Goal: Information Seeking & Learning: Learn about a topic

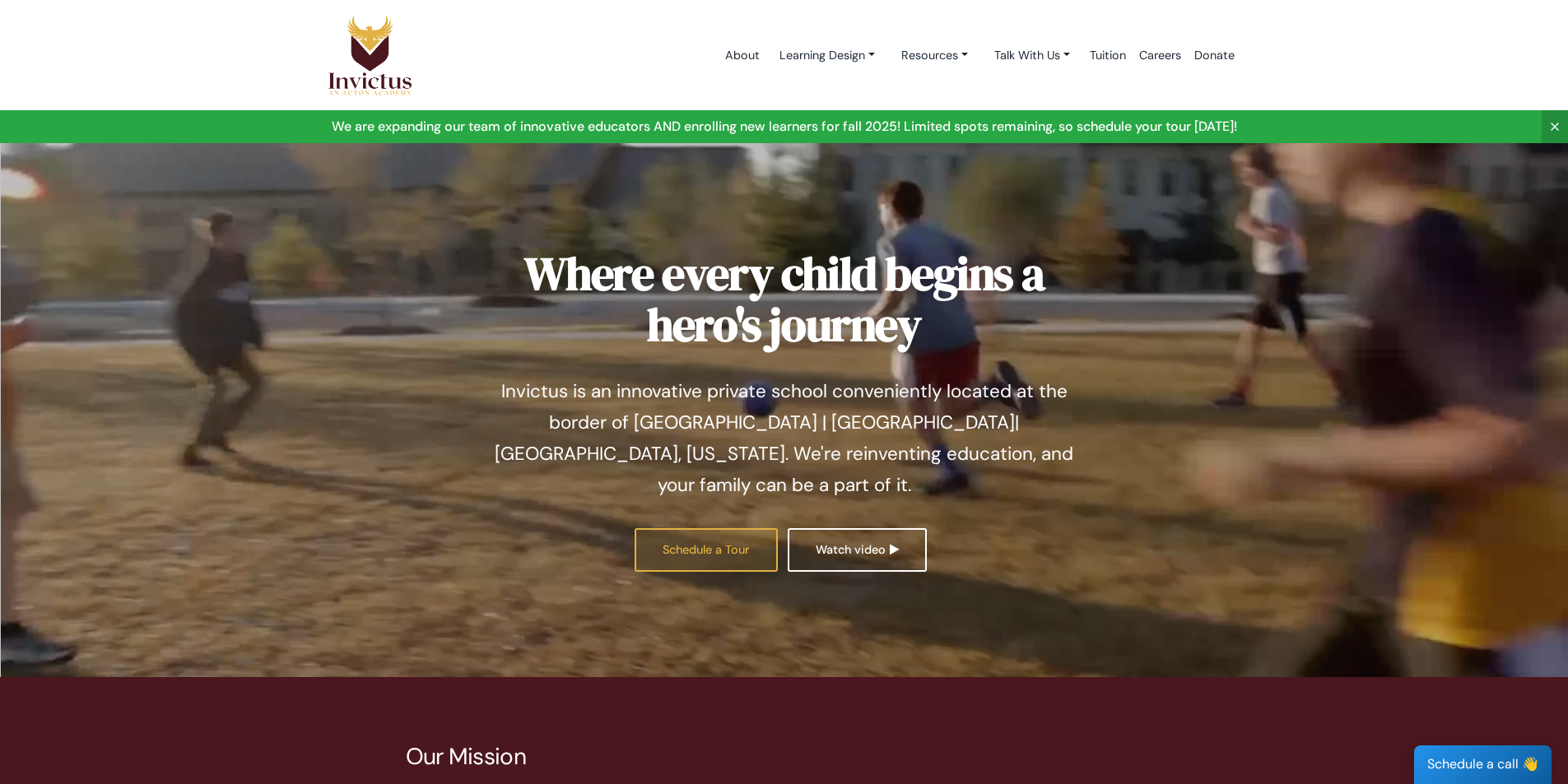
click at [689, 529] on link "Schedule a Tour" at bounding box center [706, 550] width 143 height 43
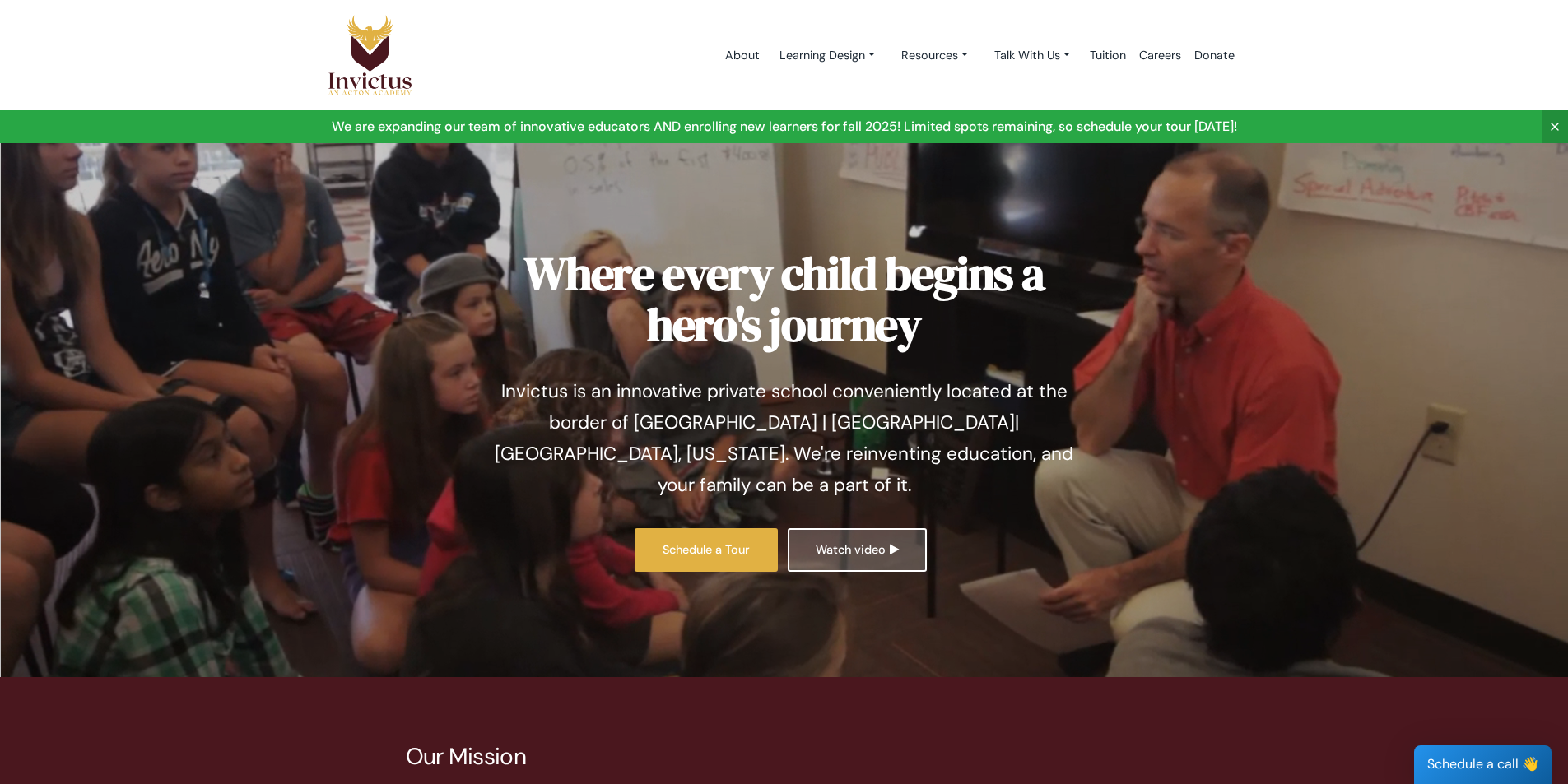
click at [874, 529] on link "Watch video" at bounding box center [858, 550] width 139 height 43
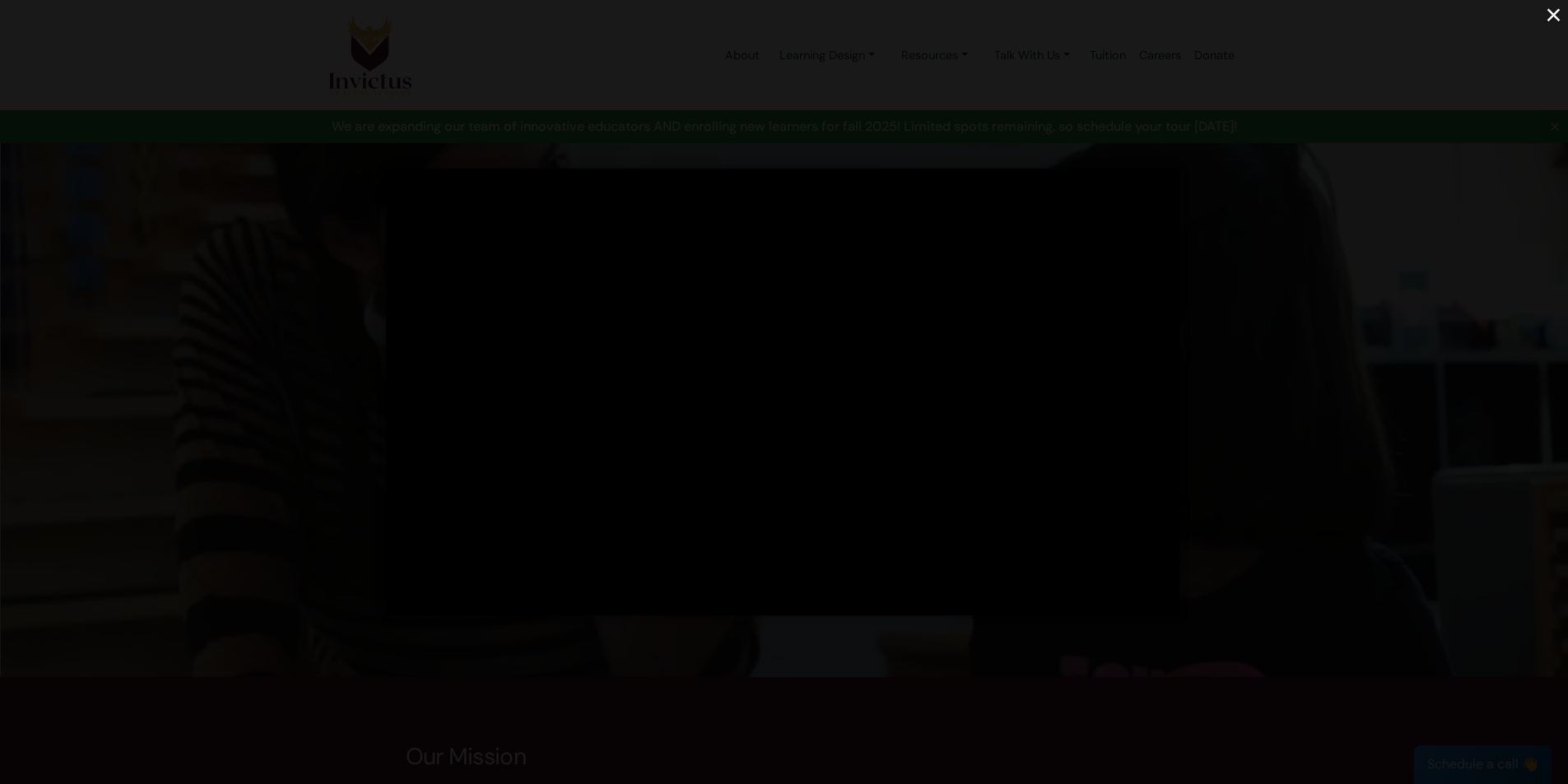
click at [235, 301] on div "×" at bounding box center [784, 392] width 1568 height 784
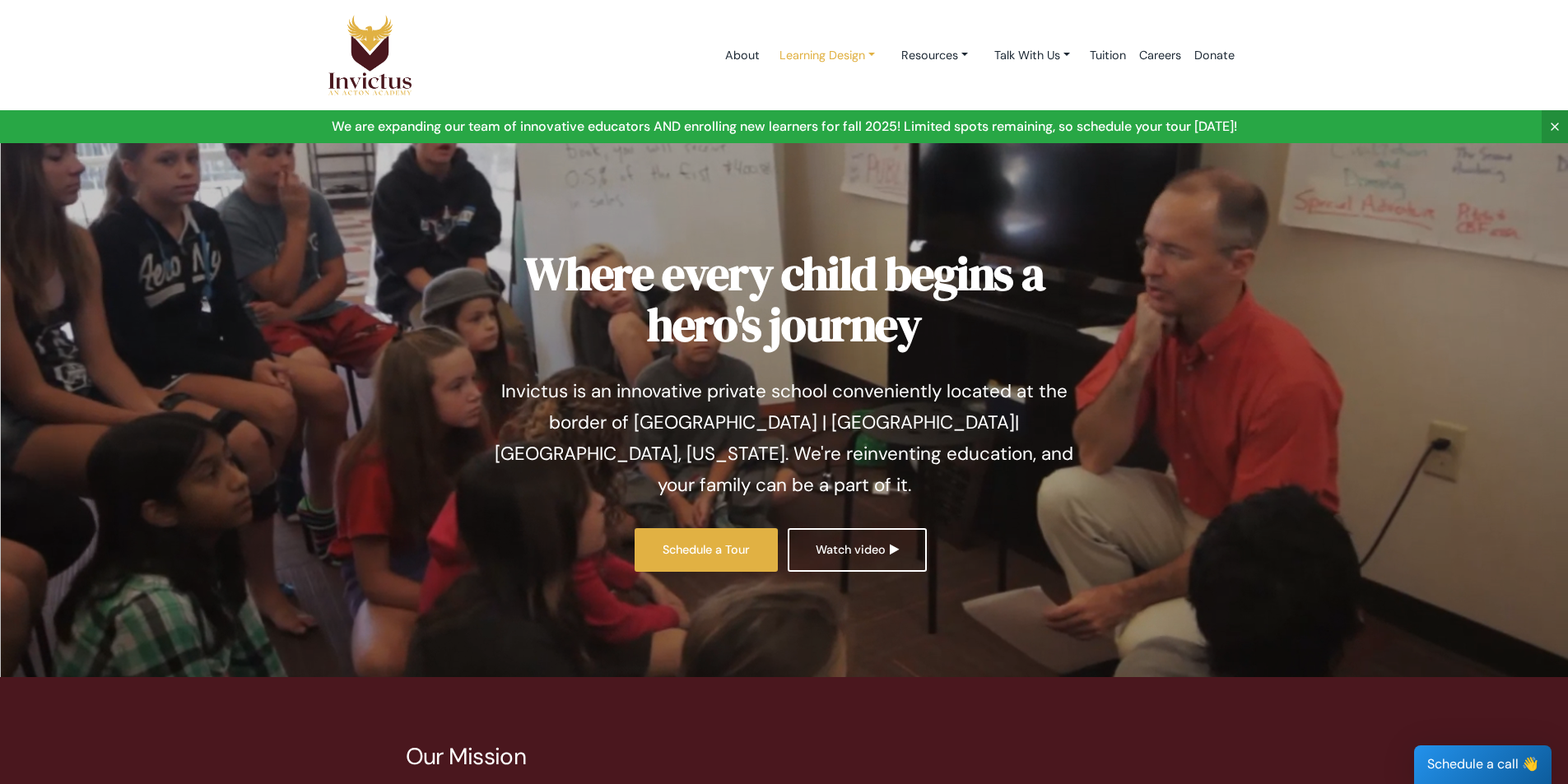
click at [825, 57] on link "Learning Design" at bounding box center [826, 56] width 122 height 30
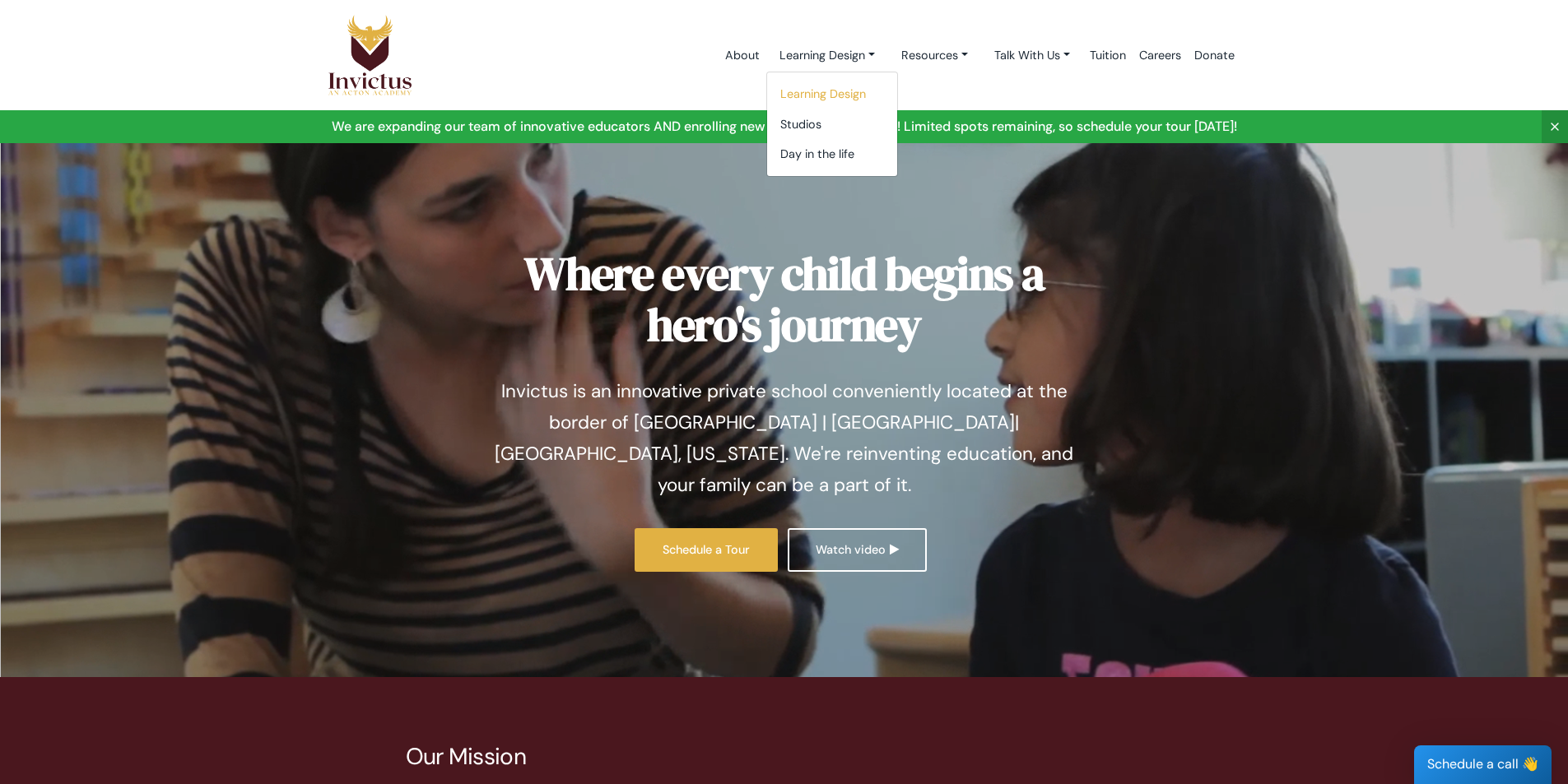
click at [828, 99] on link "Learning Design" at bounding box center [832, 94] width 130 height 30
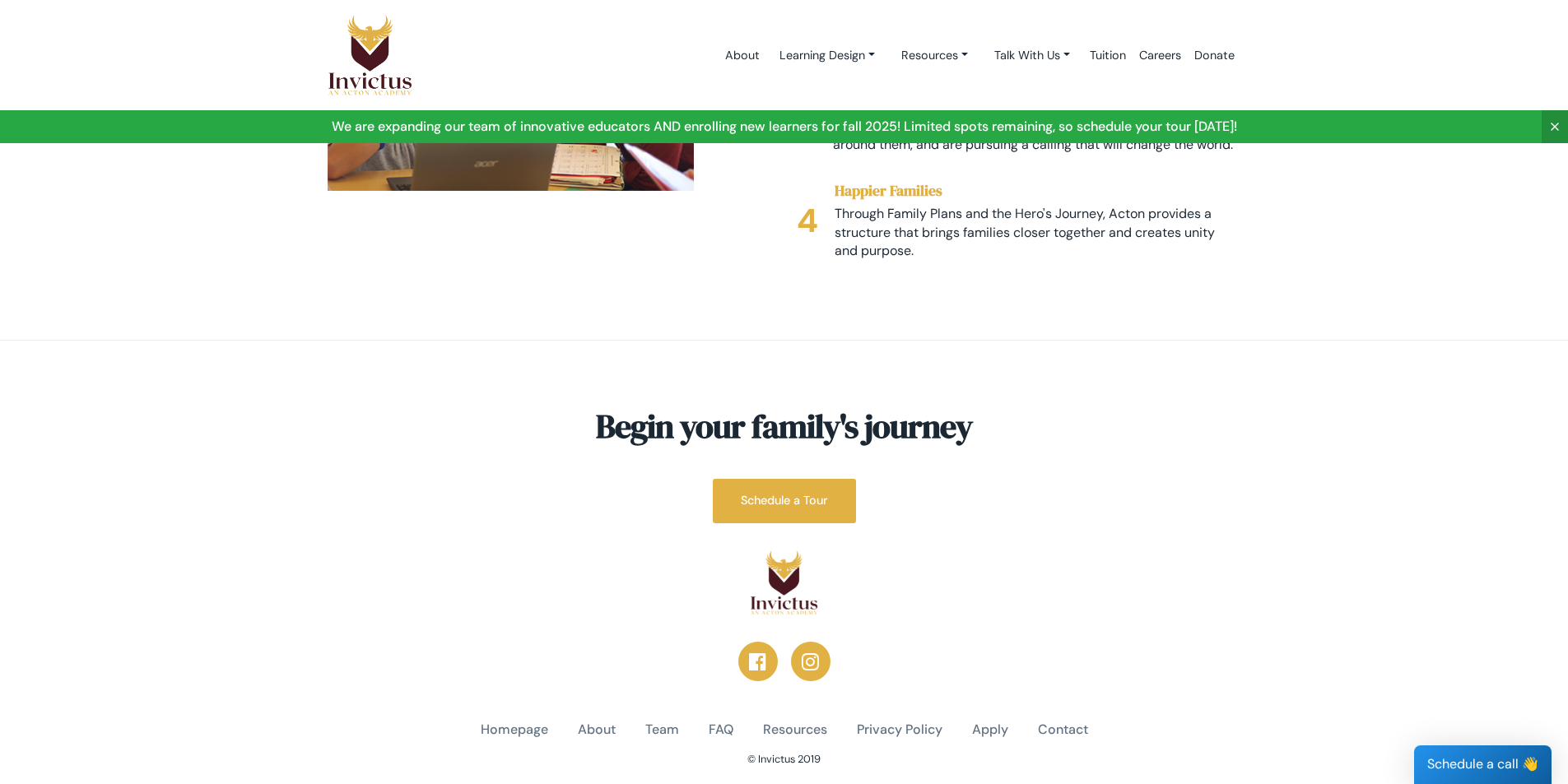
scroll to position [2962, 0]
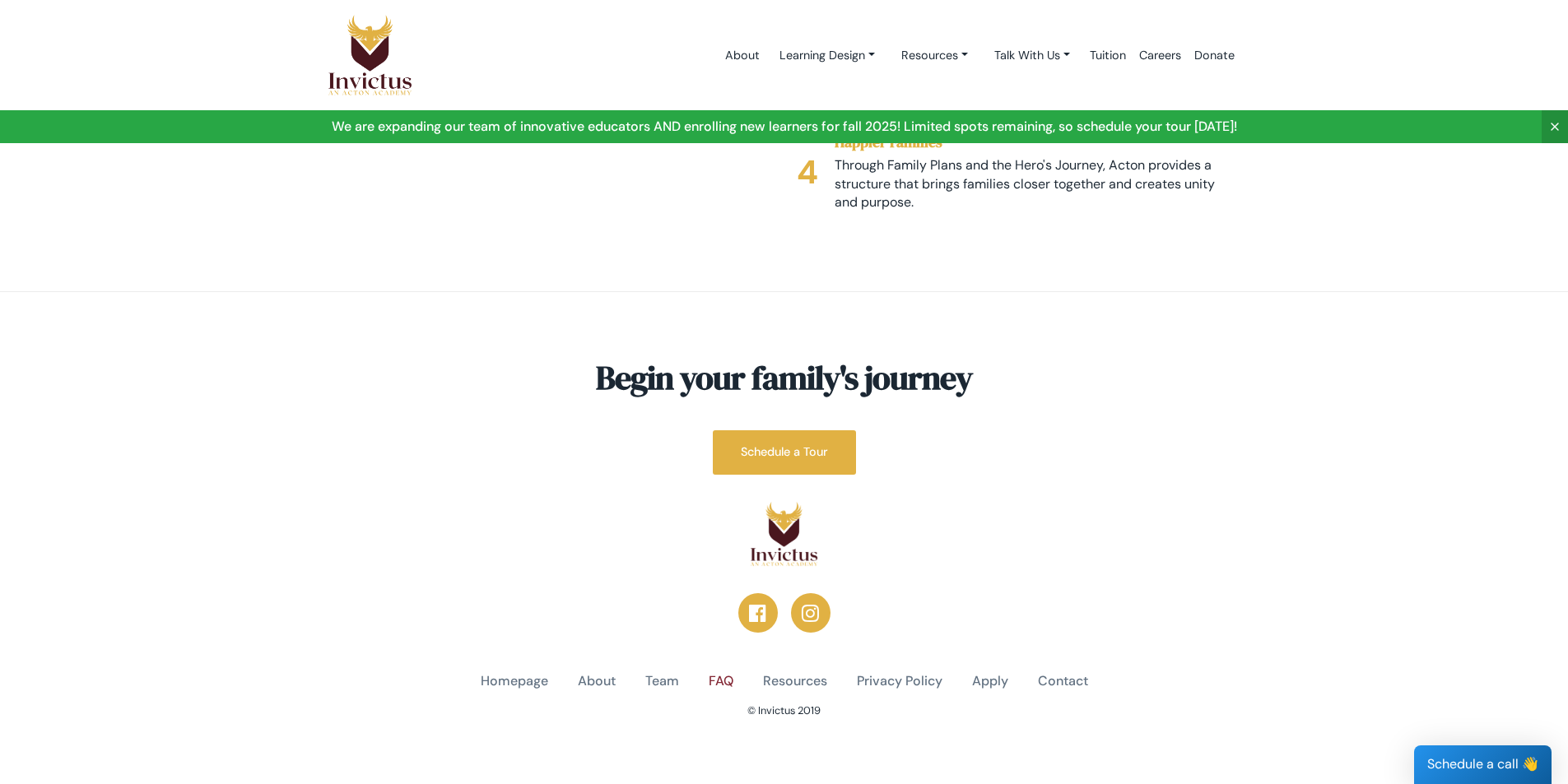
click at [722, 673] on link "FAQ" at bounding box center [721, 682] width 24 height 19
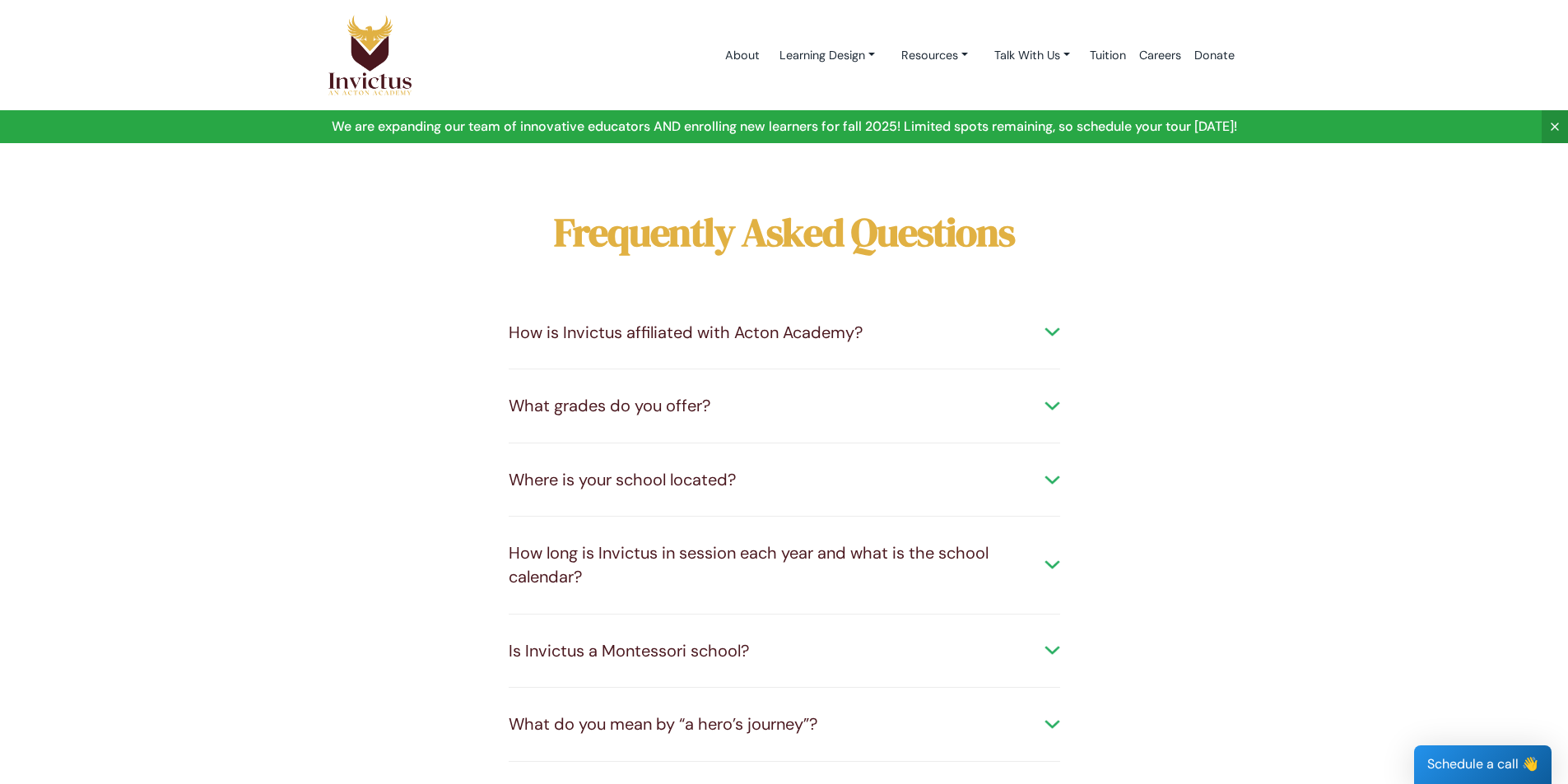
click at [710, 394] on div "What grades do you offer?" at bounding box center [784, 405] width 551 height 24
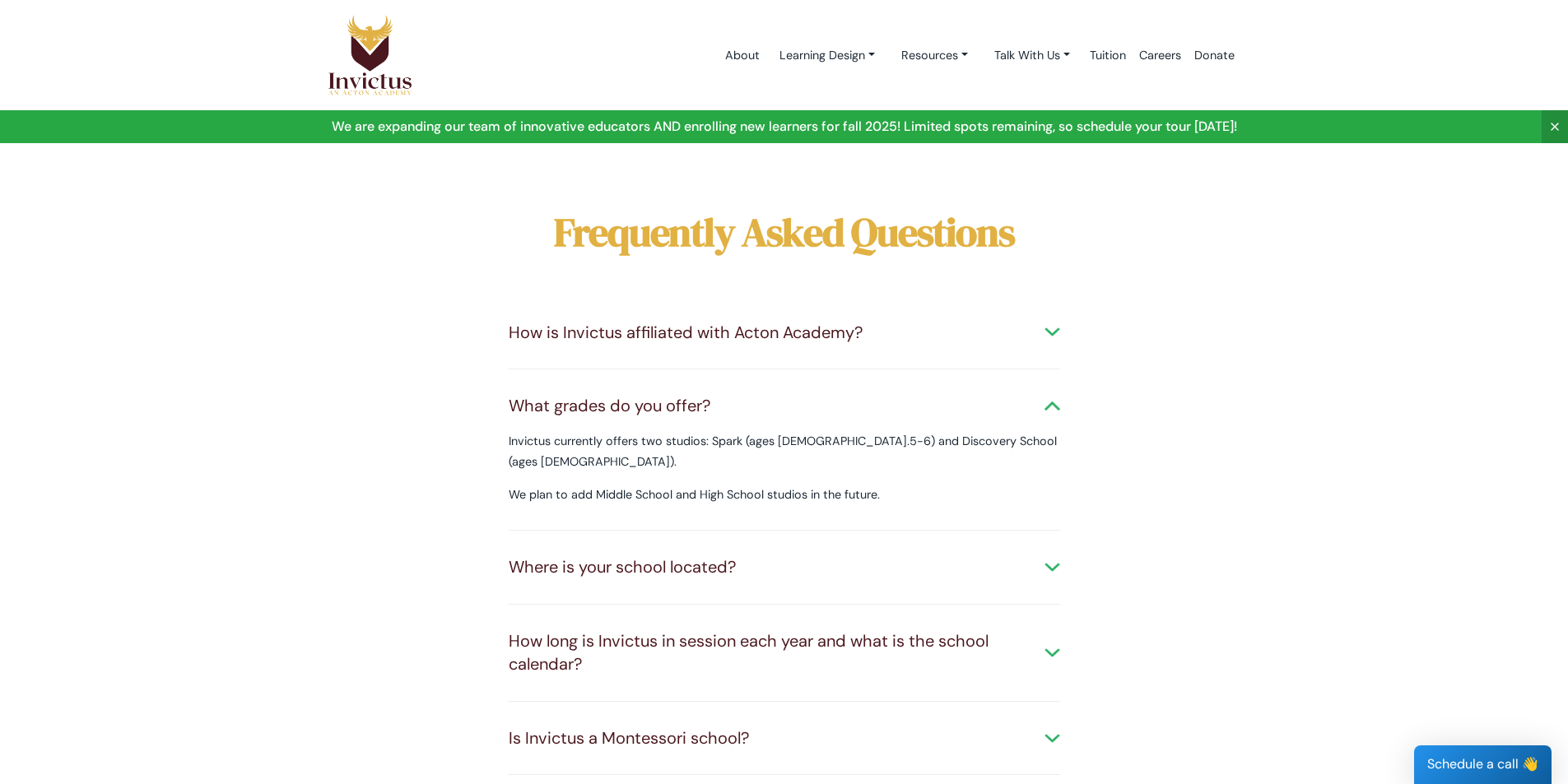
click at [710, 394] on div "What grades do you offer?" at bounding box center [784, 405] width 551 height 24
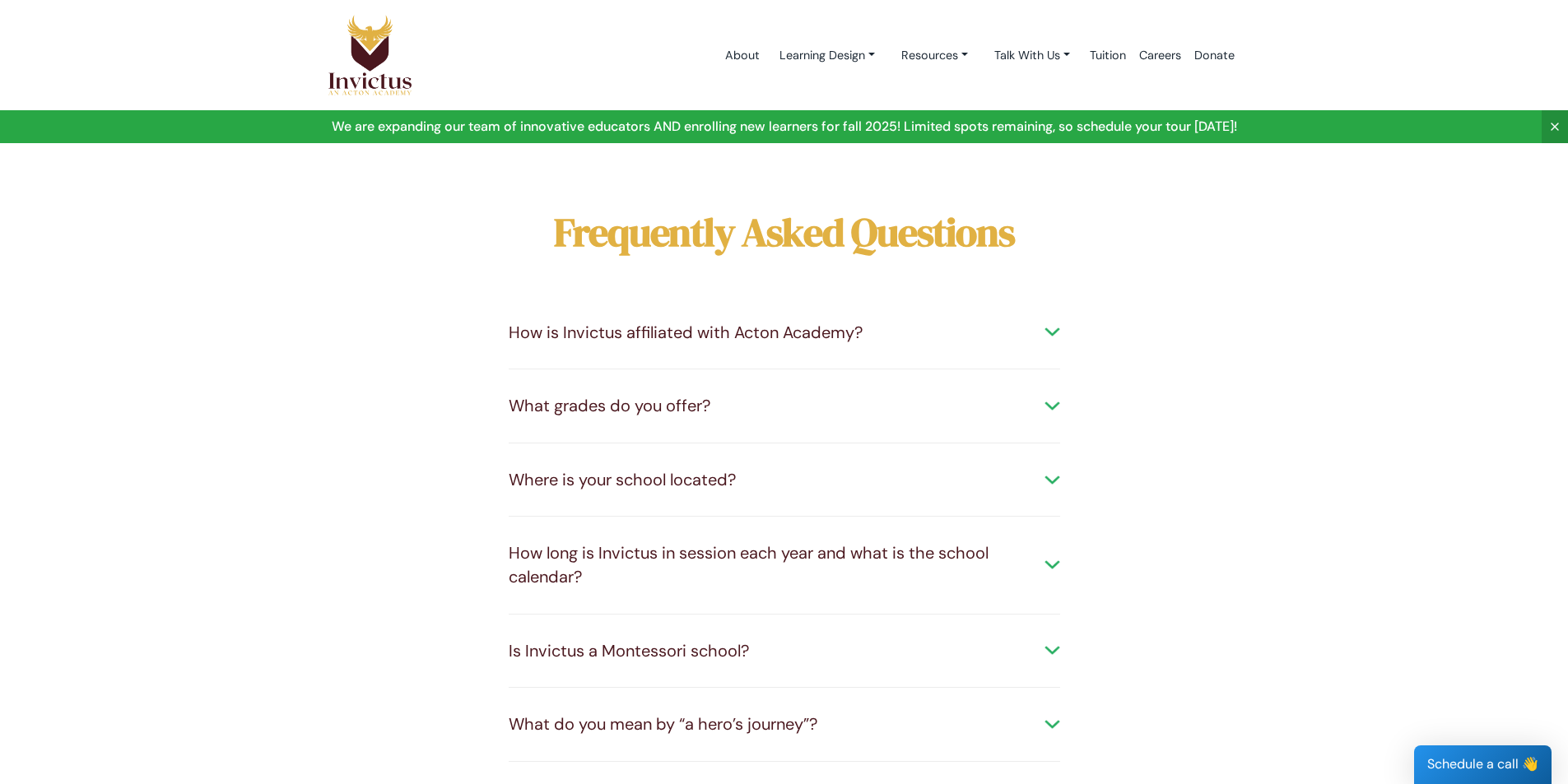
click at [699, 468] on div "Where is your school located?" at bounding box center [784, 480] width 551 height 24
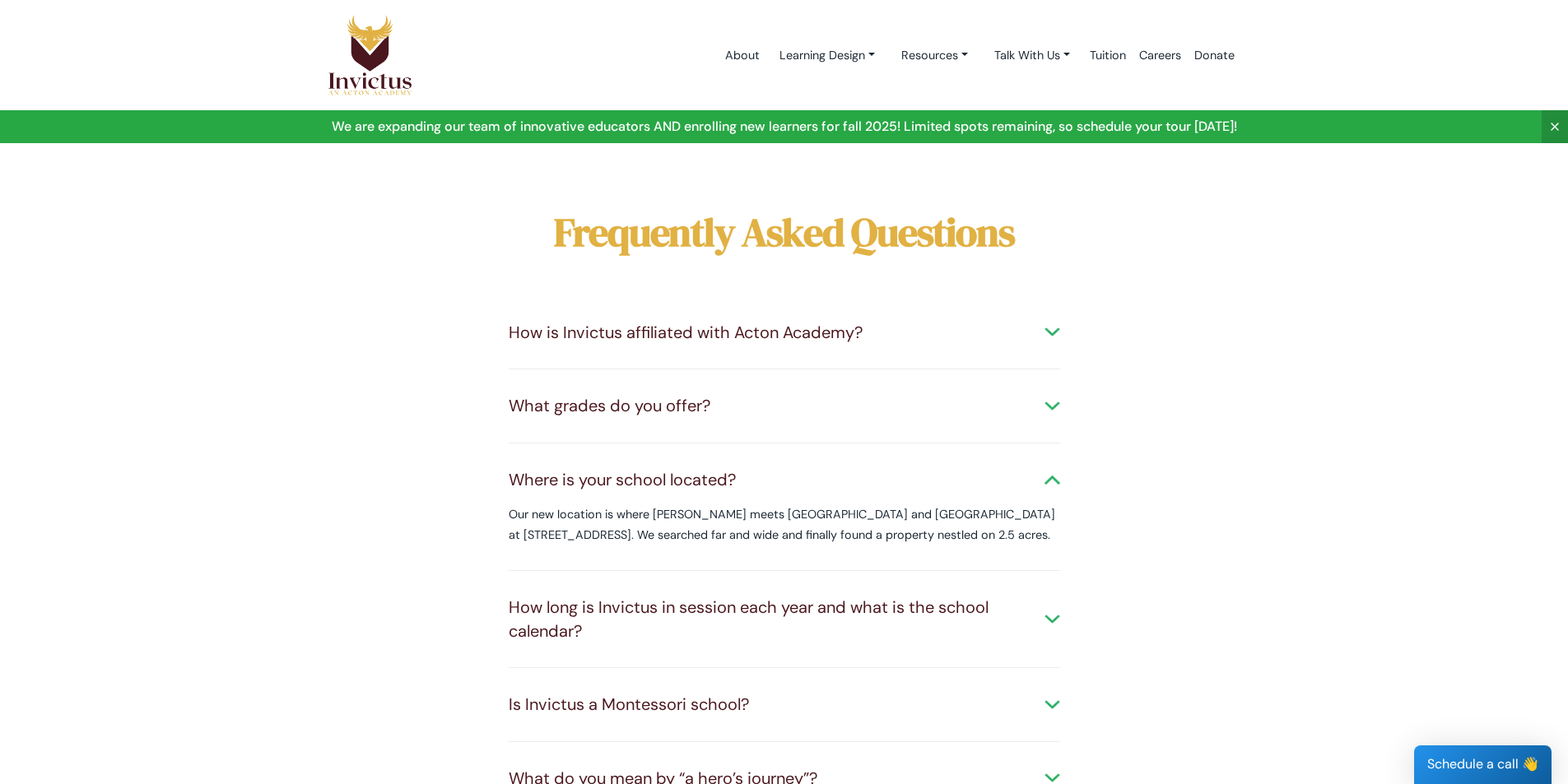
click at [699, 468] on div "Where is your school located?" at bounding box center [784, 480] width 551 height 24
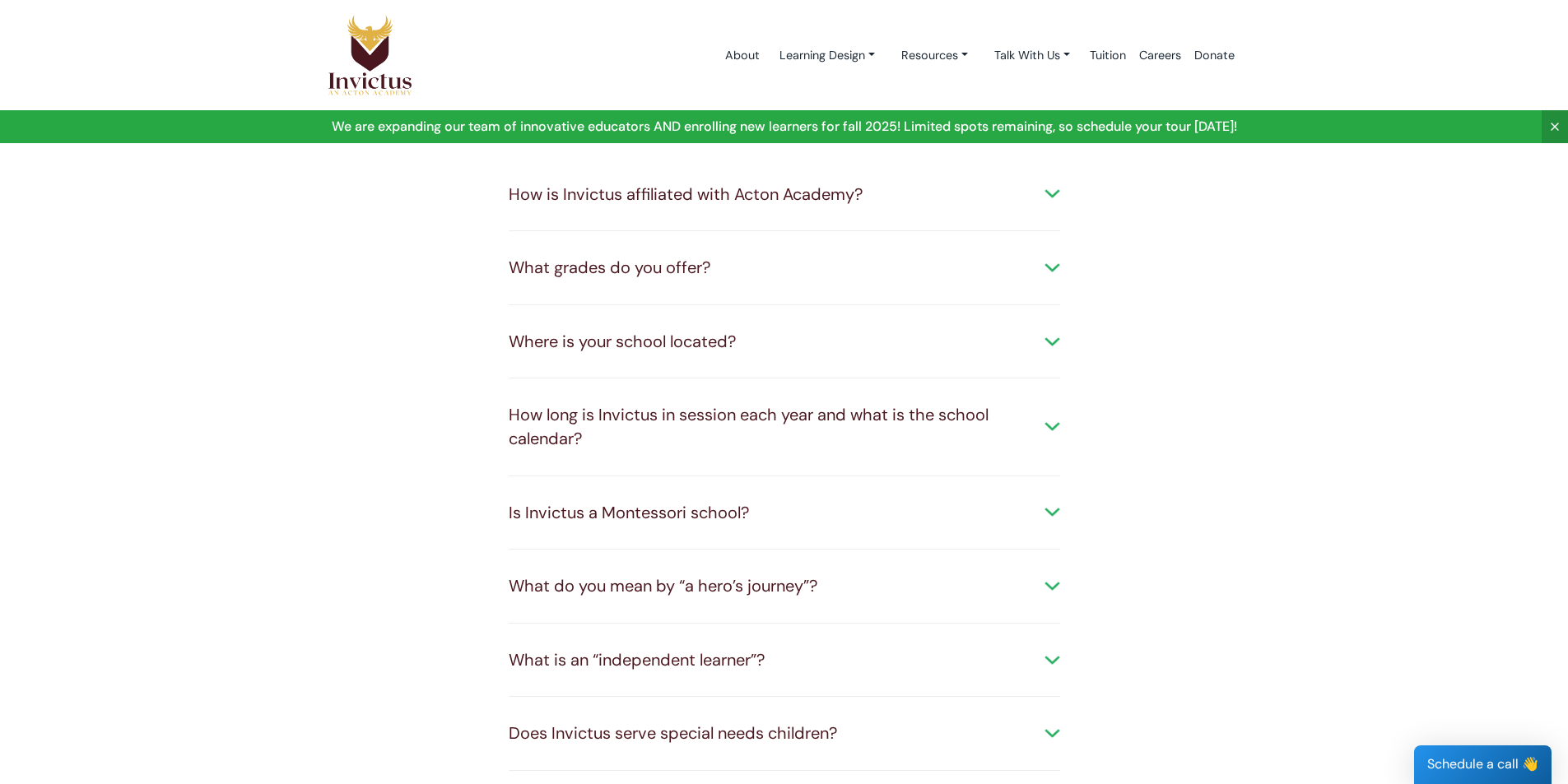
scroll to position [165, 0]
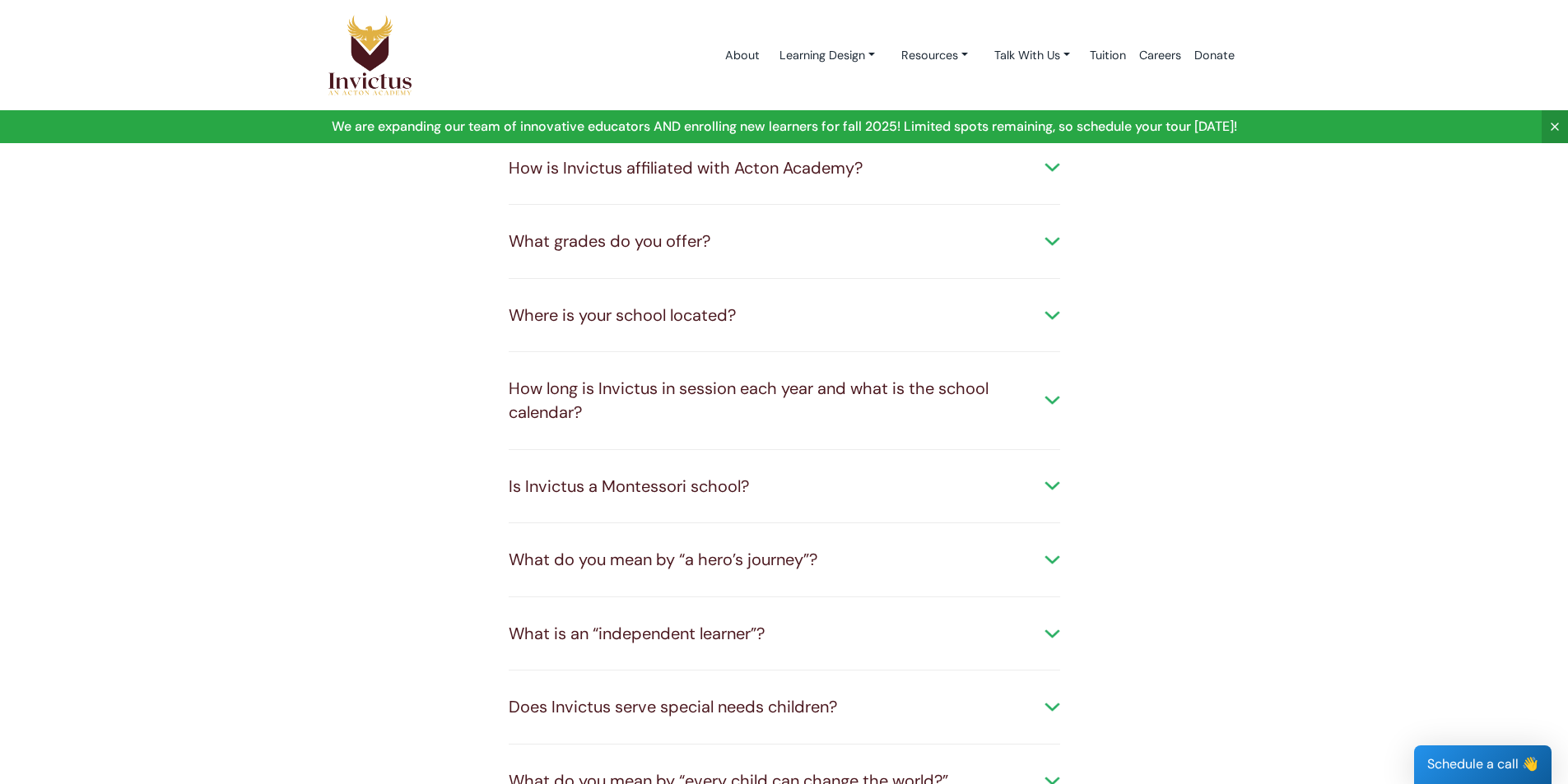
click at [699, 475] on div "Is Invictus a Montessori school?" at bounding box center [784, 486] width 551 height 24
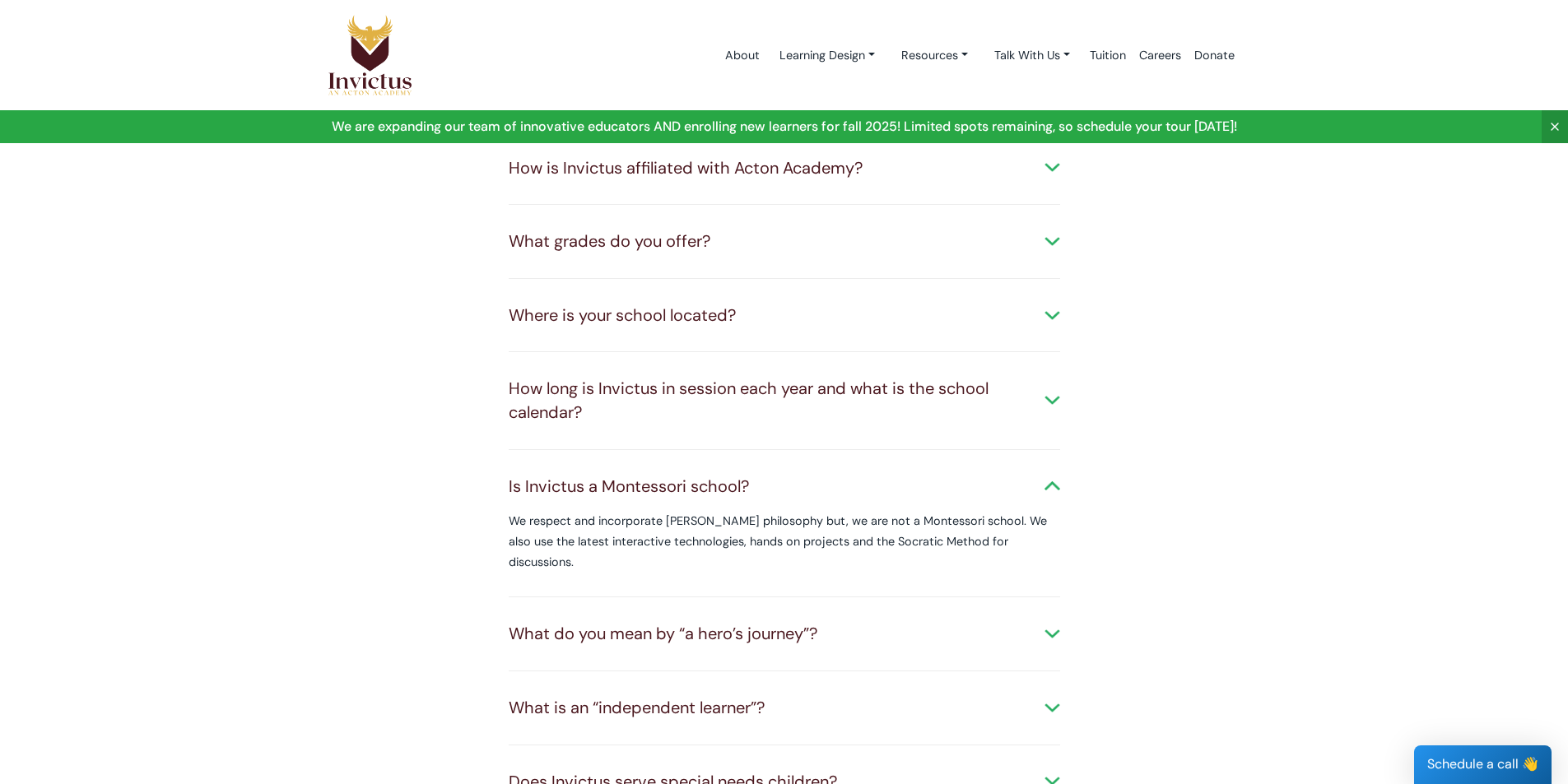
click at [699, 475] on div "Is Invictus a Montessori school?" at bounding box center [784, 486] width 551 height 24
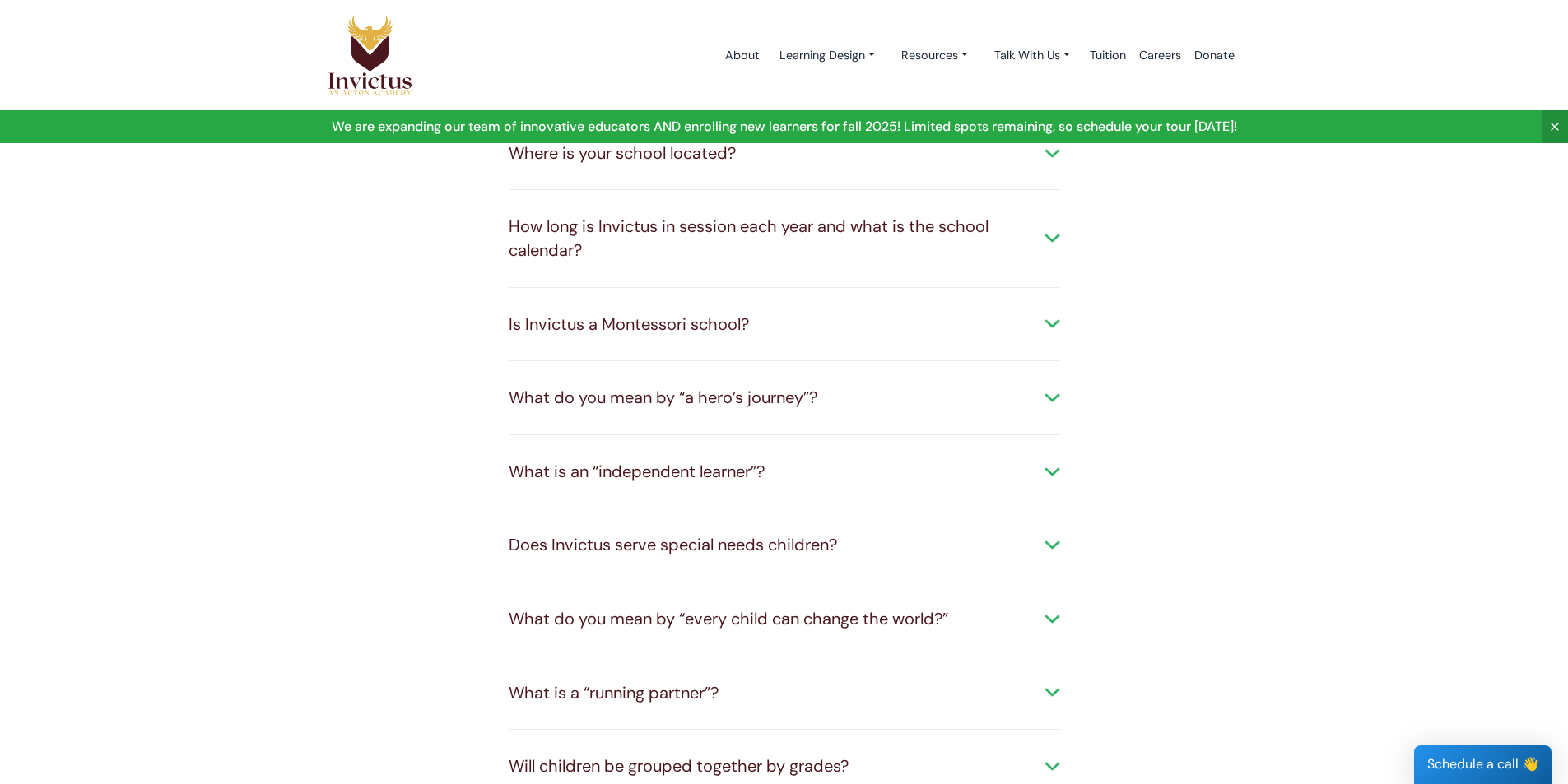
scroll to position [329, 0]
click at [722, 384] on div "What do you mean by “a hero’s journey”?" at bounding box center [784, 395] width 551 height 24
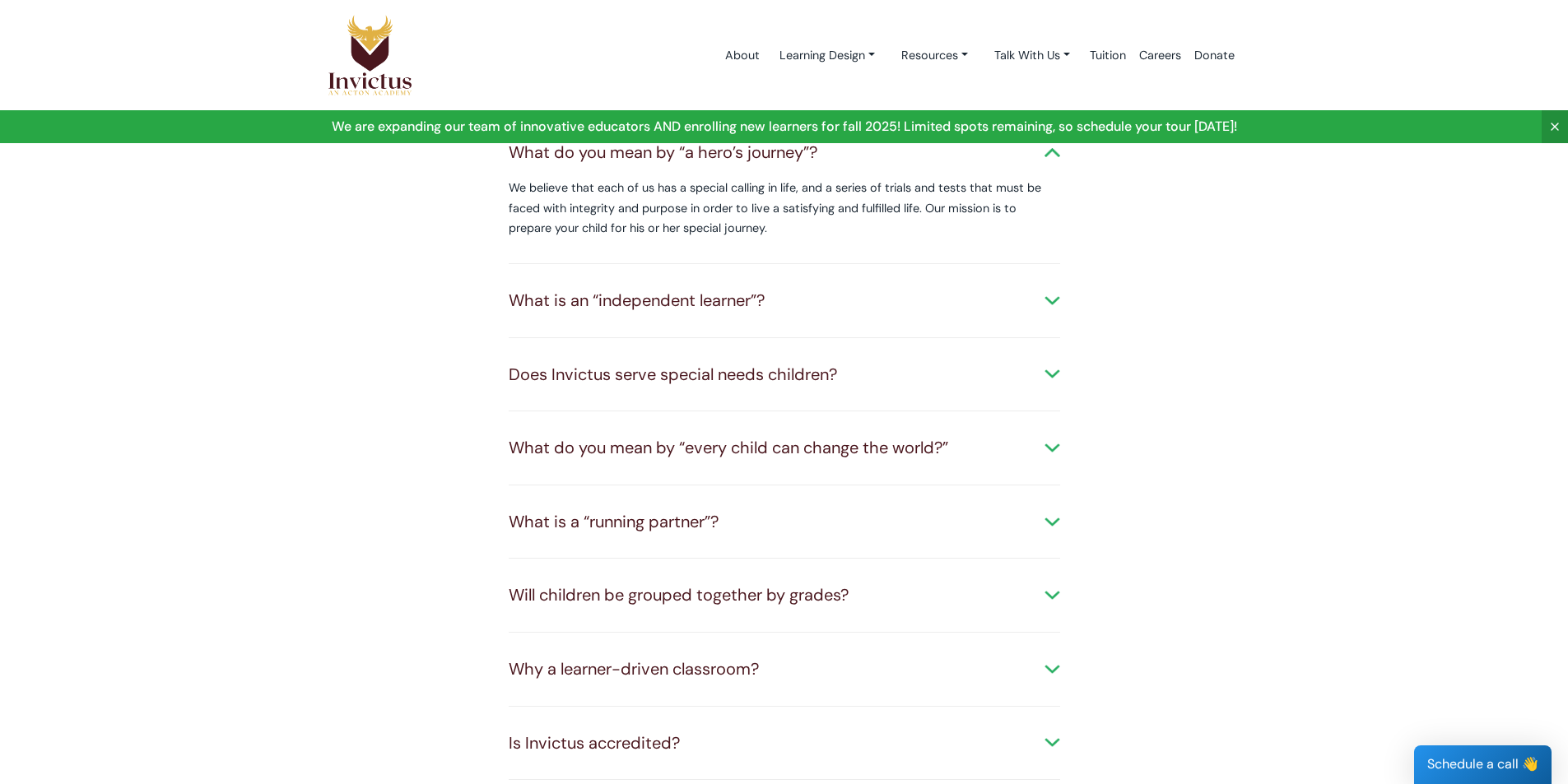
scroll to position [576, 0]
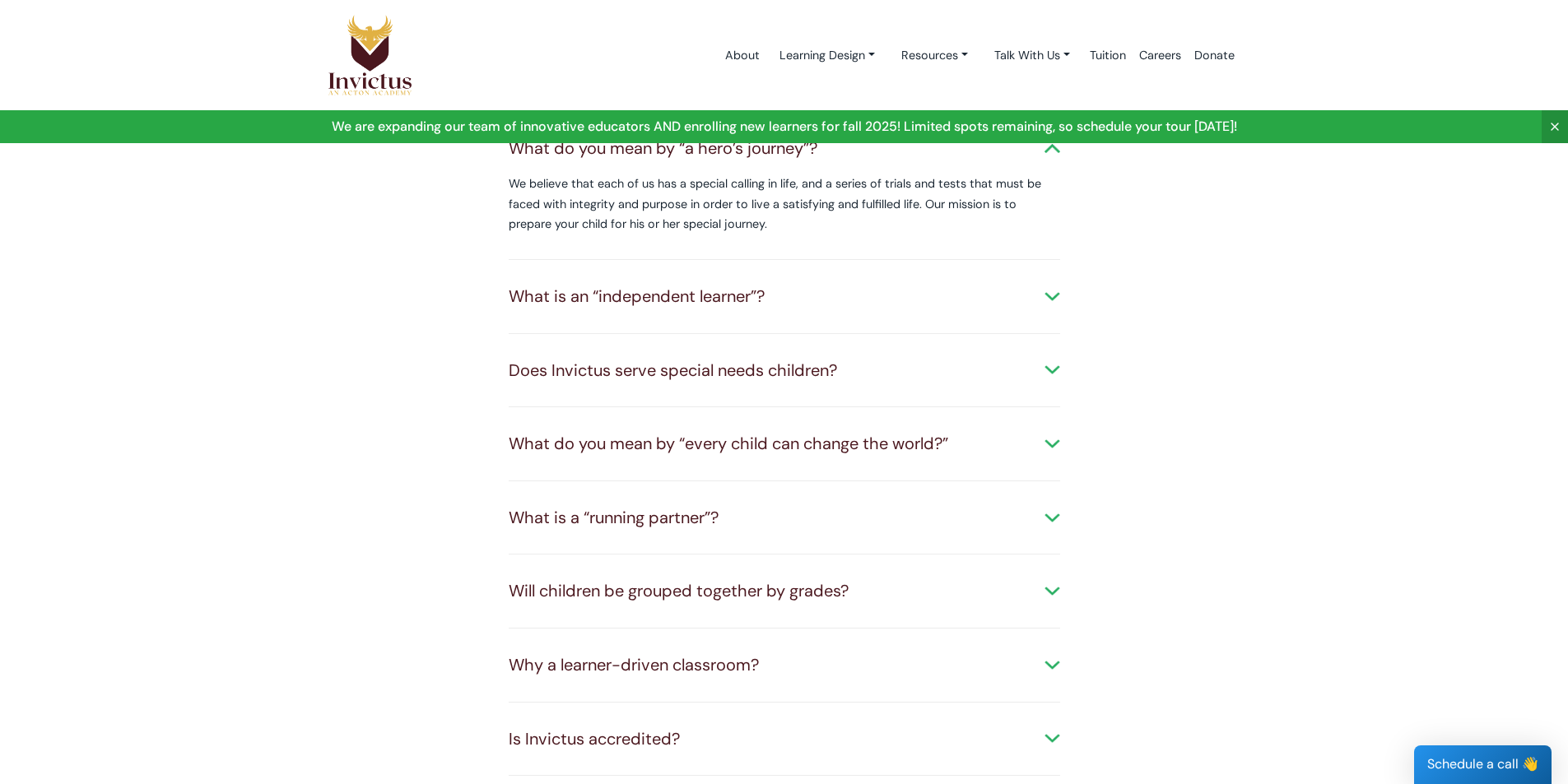
click at [719, 351] on div "Does Invictus serve special needs children? We are not trained to serve childre…" at bounding box center [784, 371] width 551 height 74
click at [719, 359] on div "Does Invictus serve special needs children?" at bounding box center [784, 370] width 551 height 24
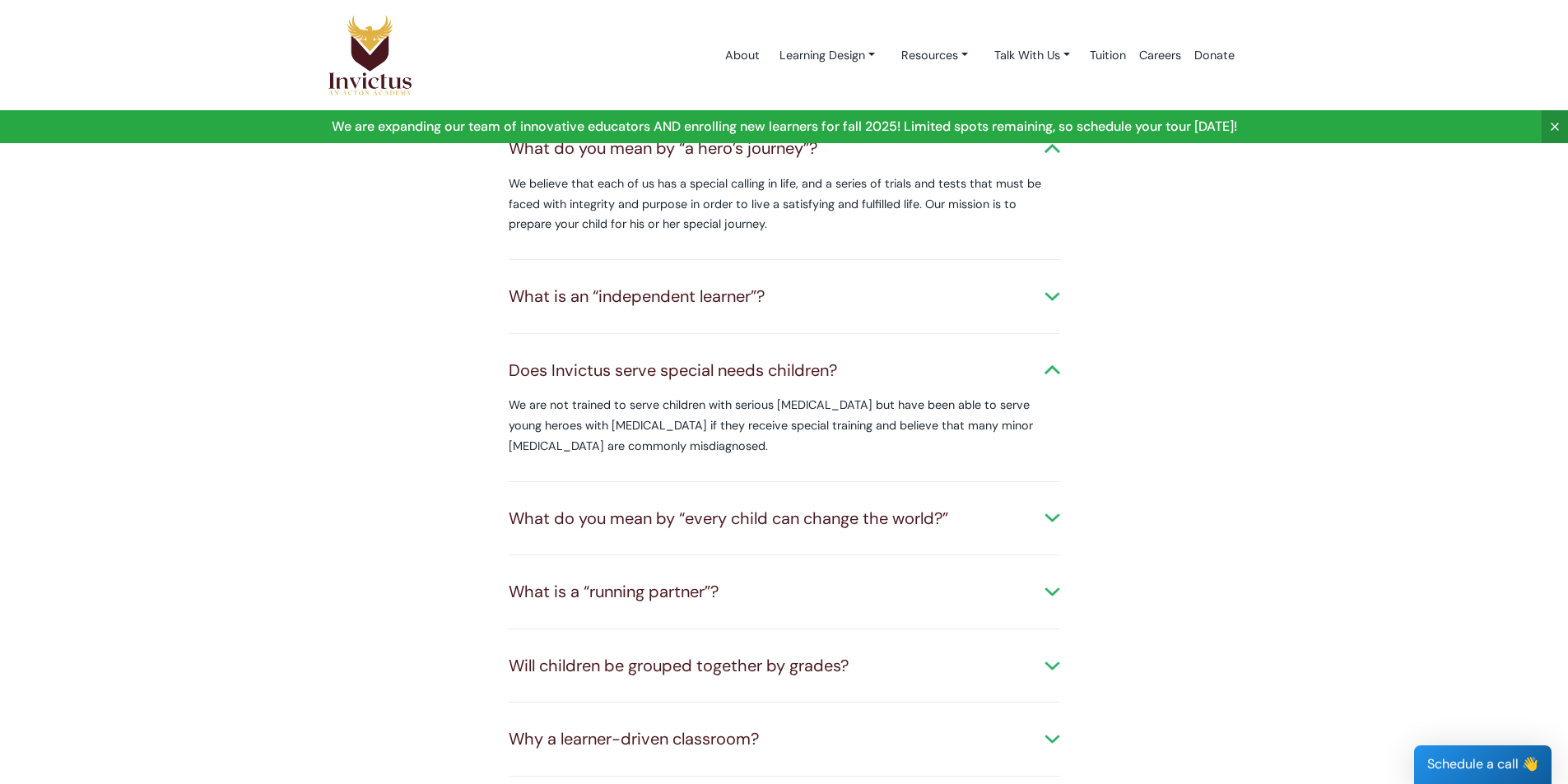
click at [720, 359] on div "Does Invictus serve special needs children?" at bounding box center [784, 370] width 551 height 24
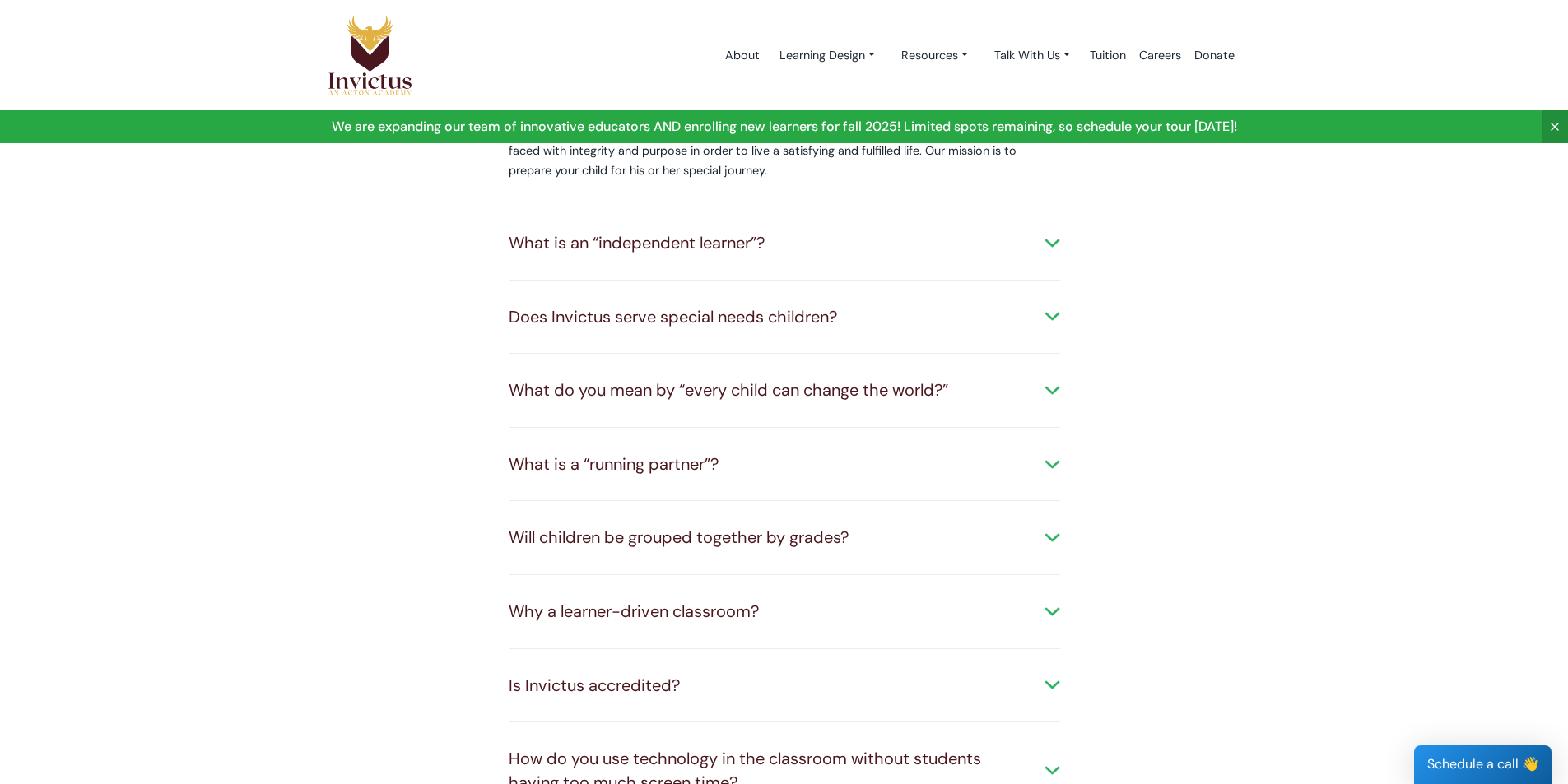
scroll to position [659, 0]
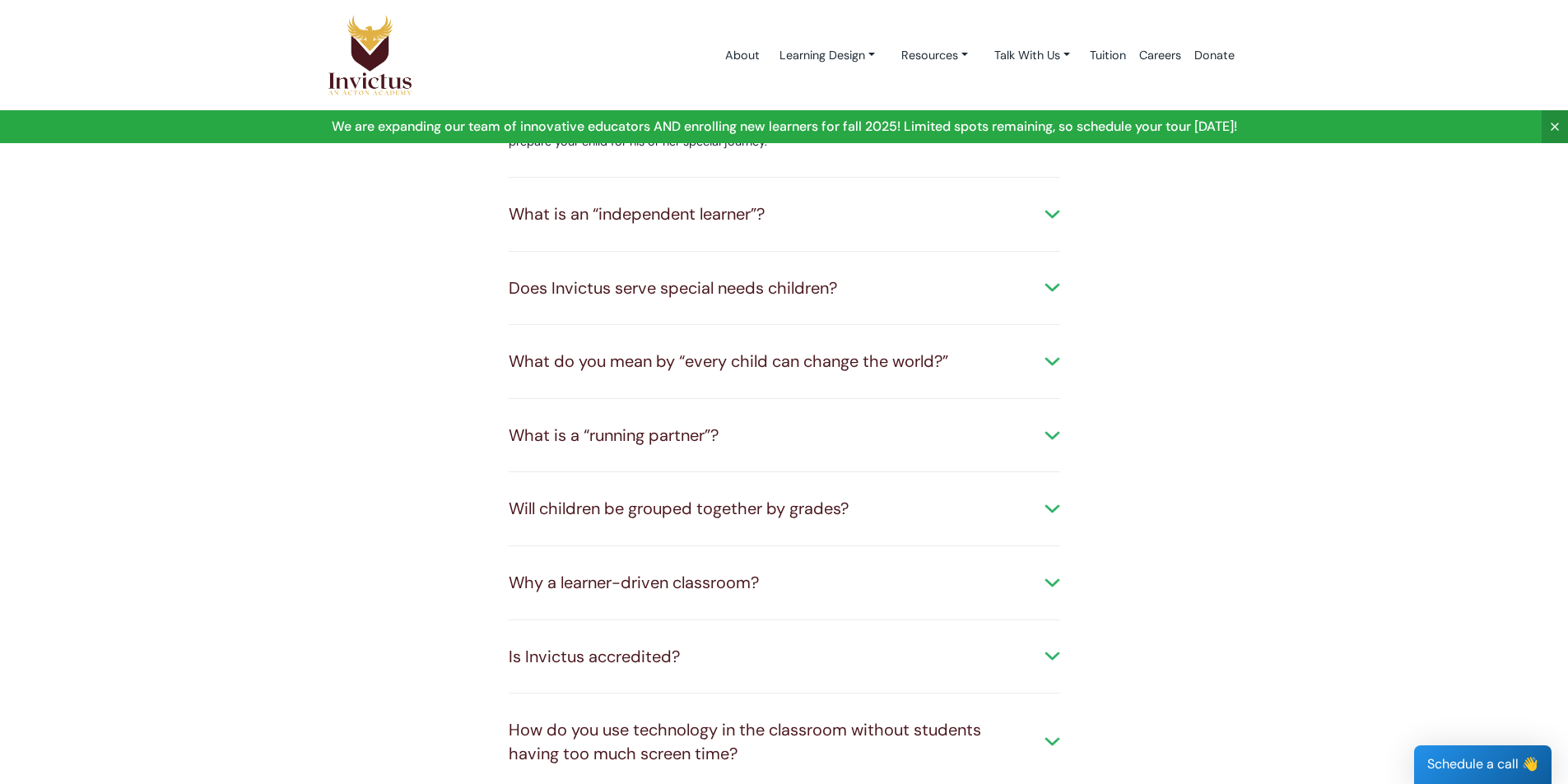
click at [727, 350] on div "What do you mean by “every child can change the world?”" at bounding box center [784, 361] width 551 height 24
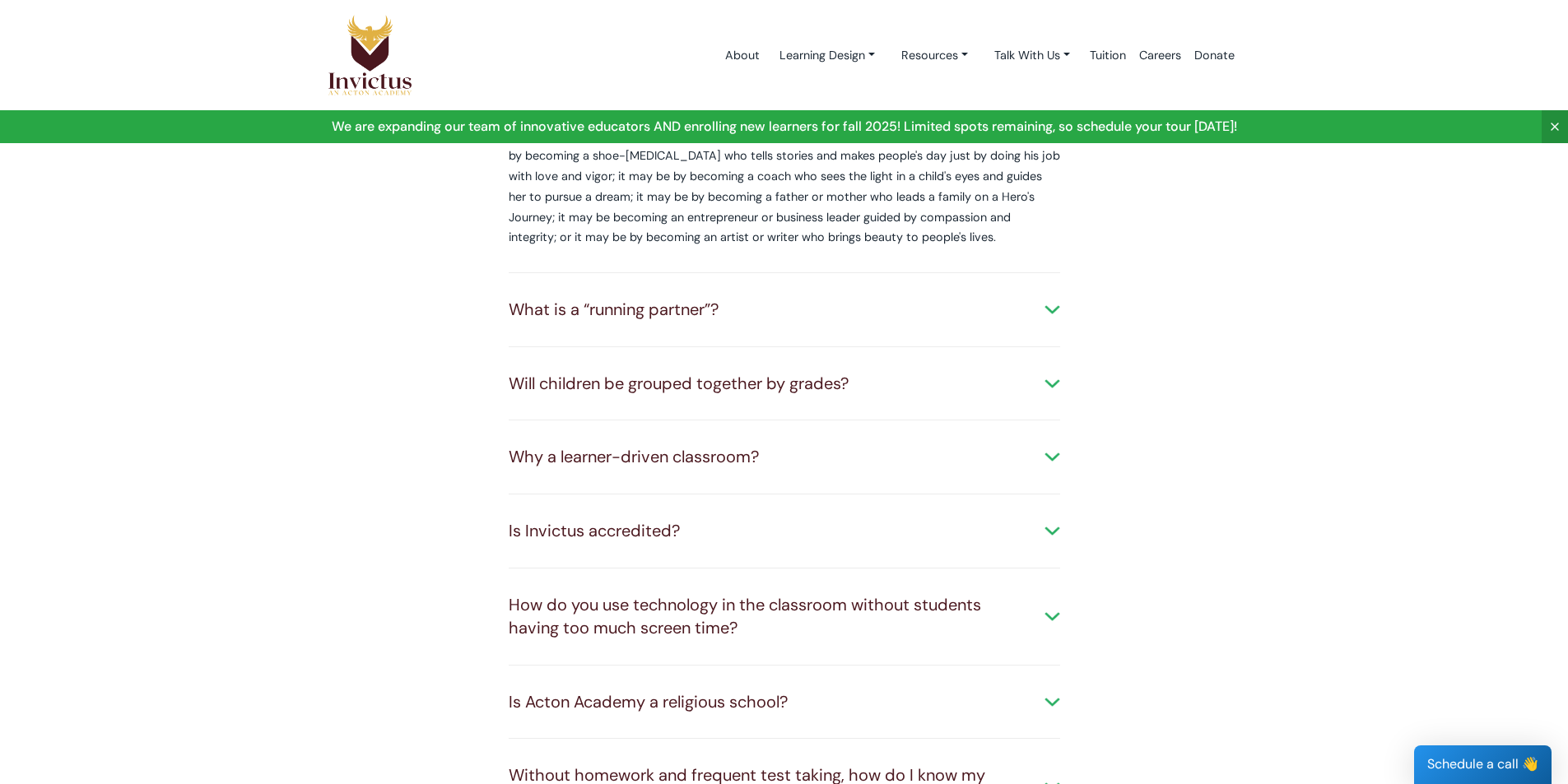
scroll to position [988, 0]
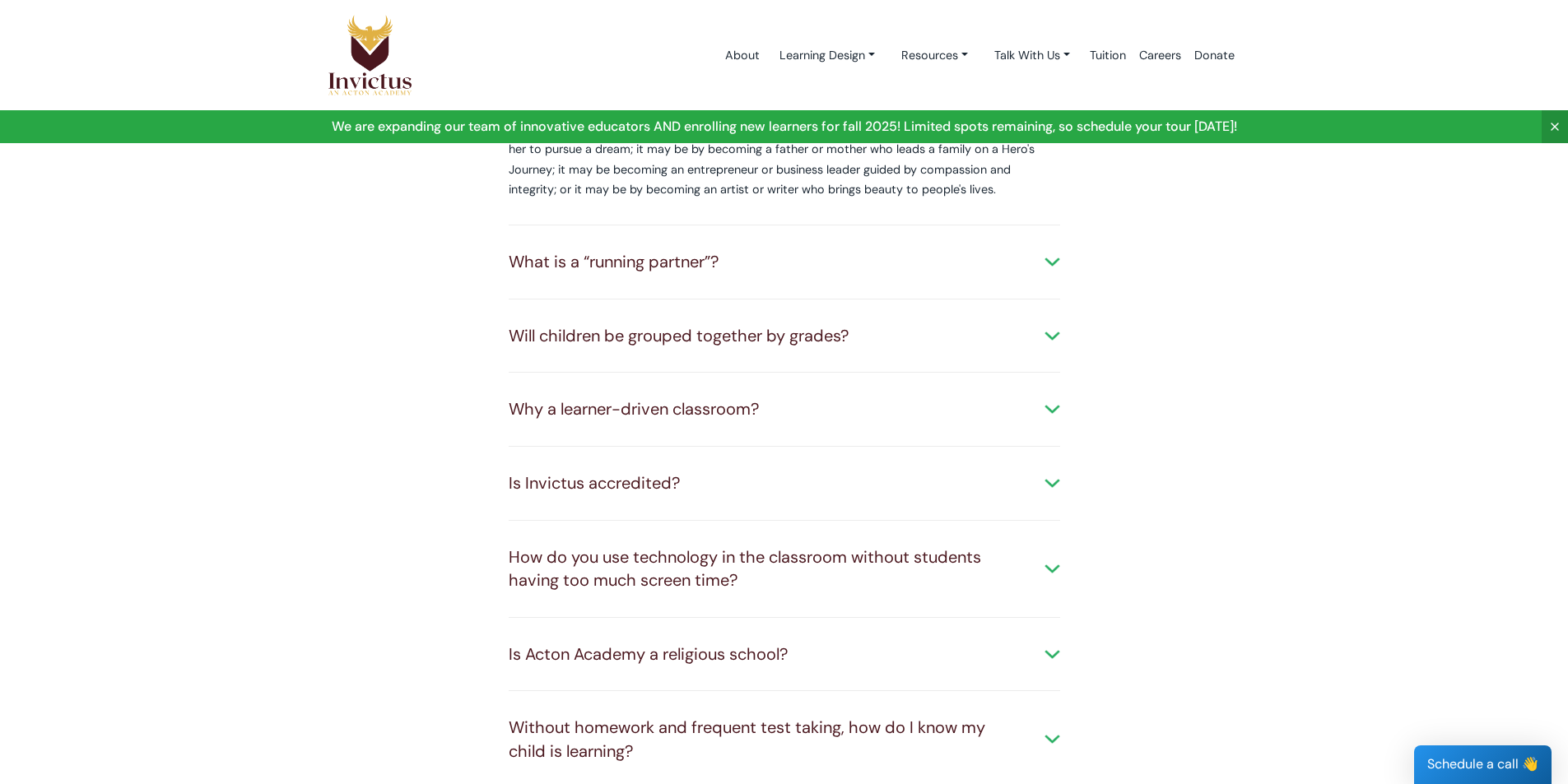
click at [742, 324] on div "Will children be grouped together by grades?" at bounding box center [784, 335] width 551 height 24
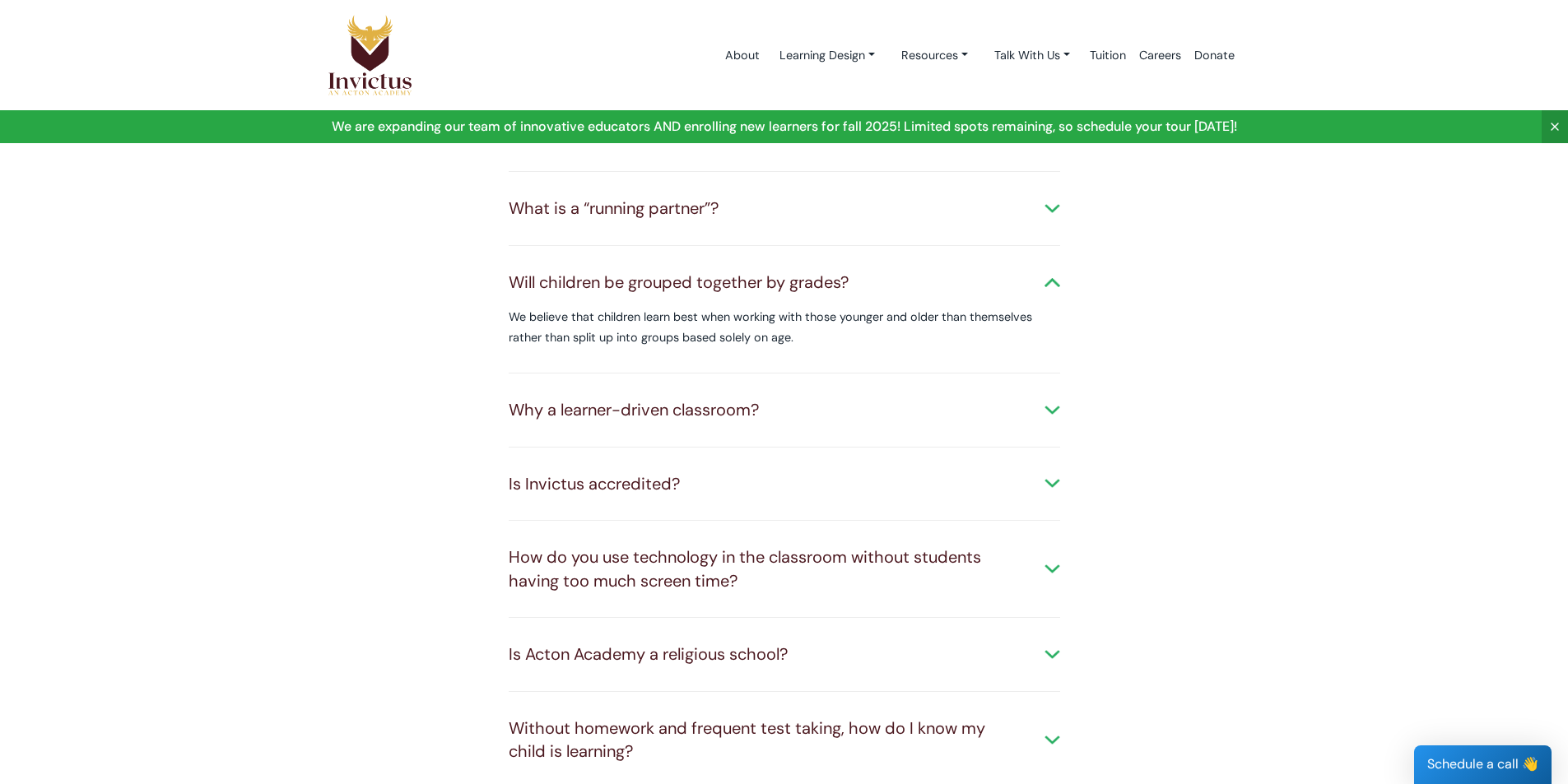
scroll to position [1070, 0]
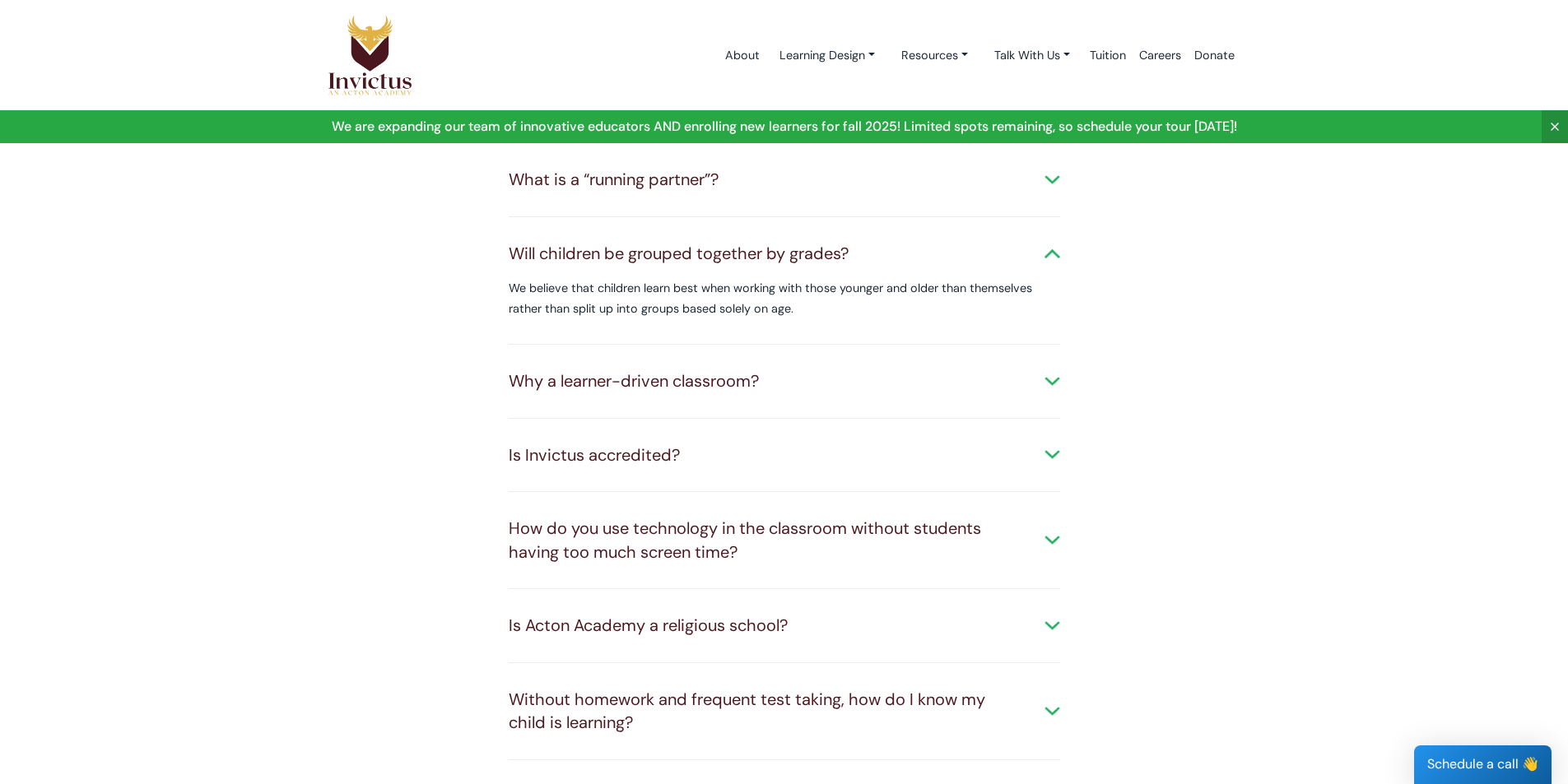
click at [745, 369] on div "Why a learner-driven classroom?" at bounding box center [784, 381] width 551 height 24
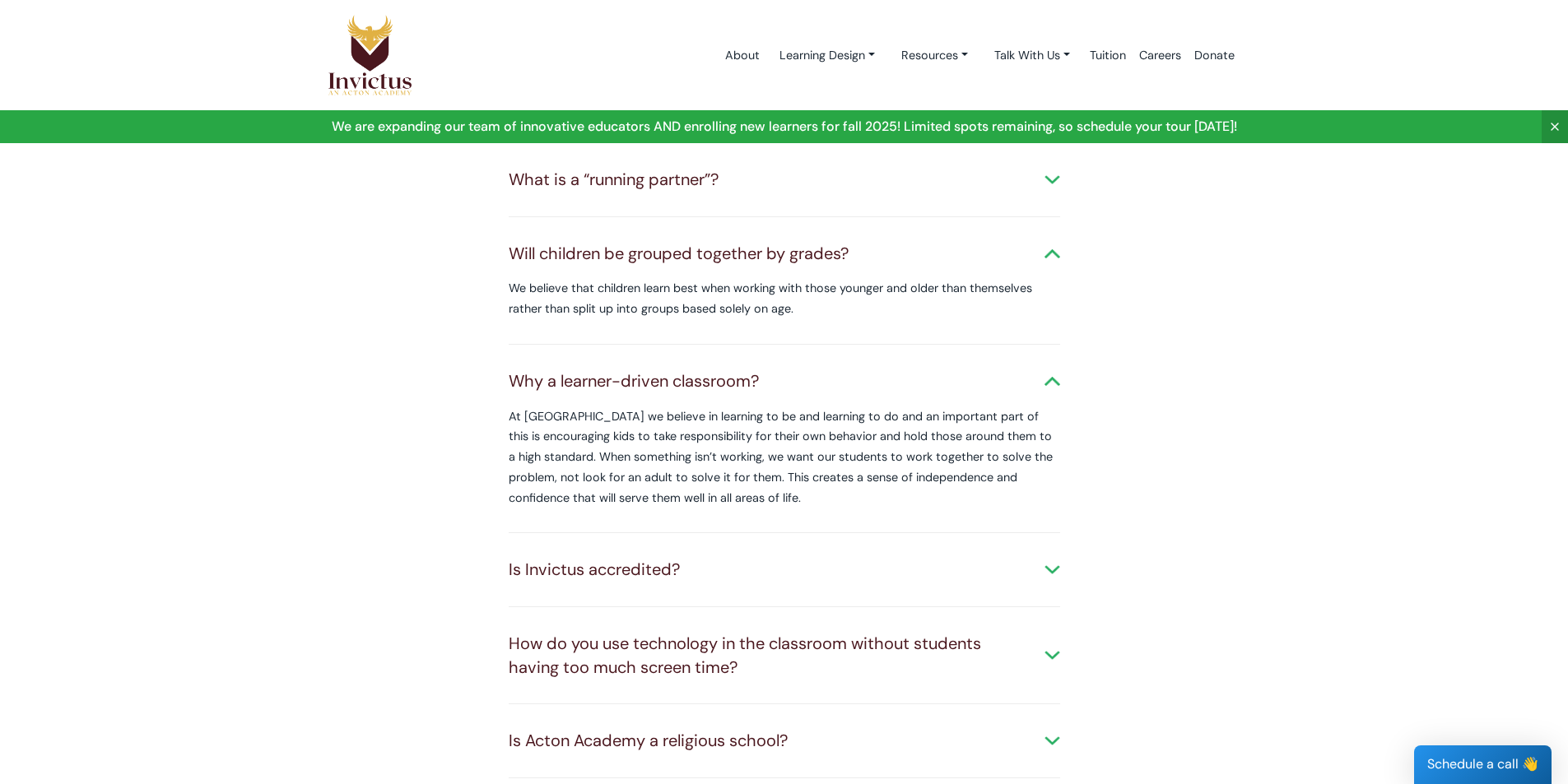
click at [745, 369] on div "Why a learner-driven classroom?" at bounding box center [784, 381] width 551 height 24
